Goal: Information Seeking & Learning: Learn about a topic

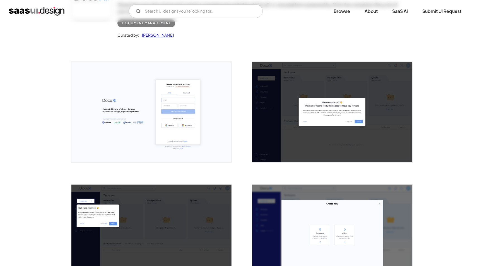
scroll to position [82, 0]
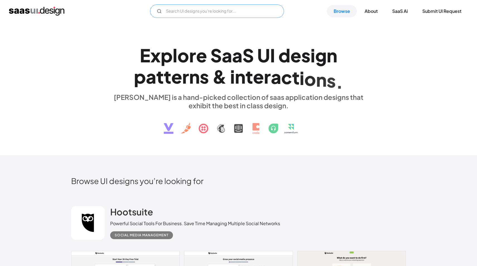
click at [231, 15] on input "Email Form" at bounding box center [217, 10] width 134 height 13
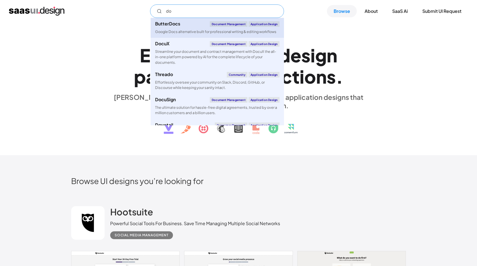
click at [181, 27] on link "ButterDocs Document Management Application Design Google Docs alternative built…" at bounding box center [217, 28] width 133 height 20
type input "do"
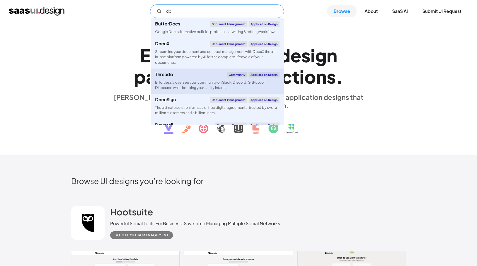
click at [206, 77] on div "Threado Community Application Design" at bounding box center [217, 75] width 125 height 6
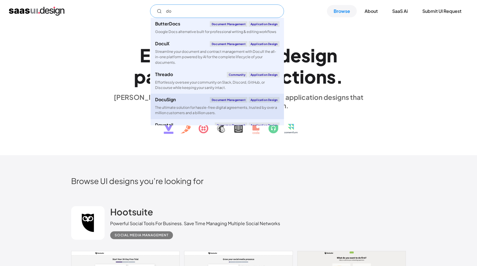
click at [228, 105] on div "The ultimate solution for hassle-free digital agreements, trusted by over a mil…" at bounding box center [217, 110] width 125 height 11
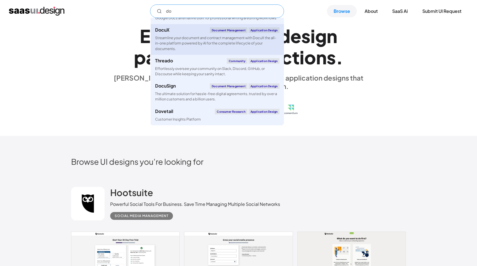
scroll to position [21, 0]
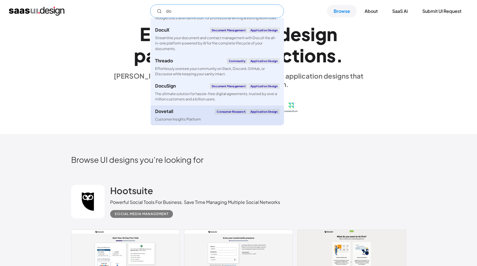
click at [206, 112] on div "Dovetail Consumer Research Application Design" at bounding box center [217, 112] width 125 height 6
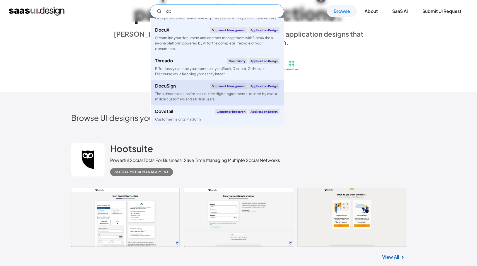
scroll to position [0, 0]
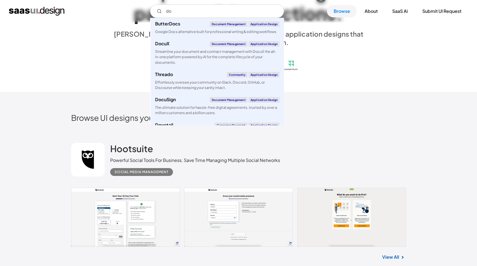
click at [340, 117] on h2 "Browse UI designs you’re looking for" at bounding box center [238, 118] width 335 height 10
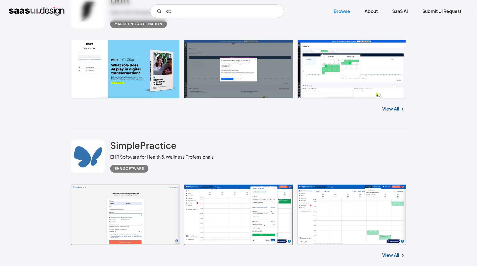
scroll to position [5541, 0]
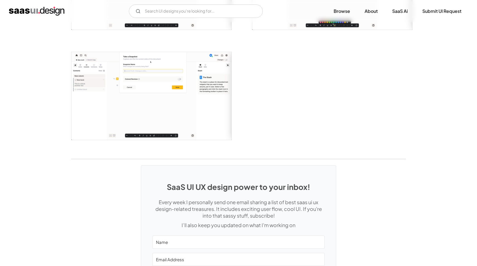
scroll to position [1231, 0]
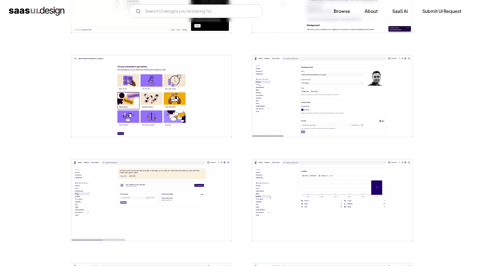
scroll to position [286, 0]
